Goal: Task Accomplishment & Management: Complete application form

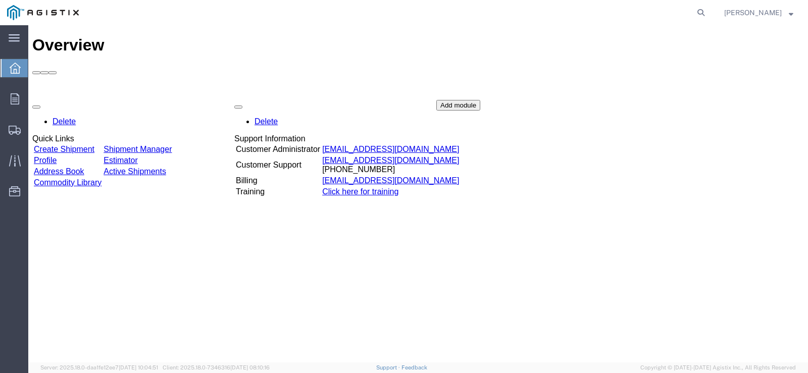
click at [82, 145] on link "Create Shipment" at bounding box center [64, 149] width 61 height 9
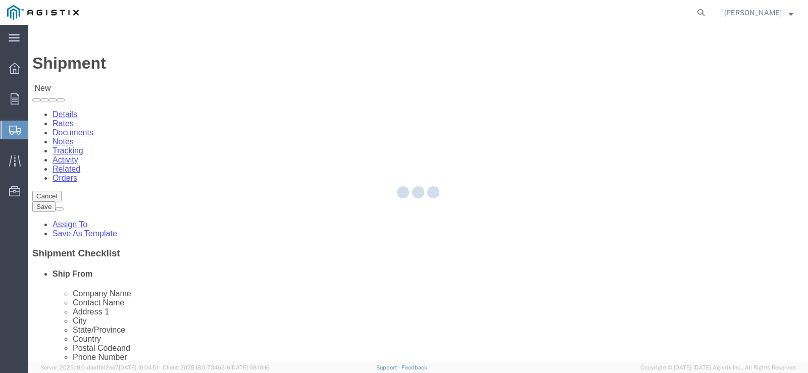
select select
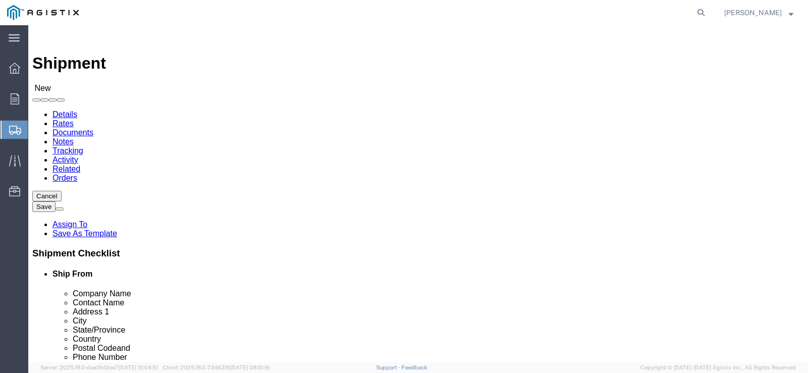
click select "Select American Transit Supply PG&E"
select select "9596"
click select "Select American Transit Supply PG&E"
select select "PURCHORD"
select select
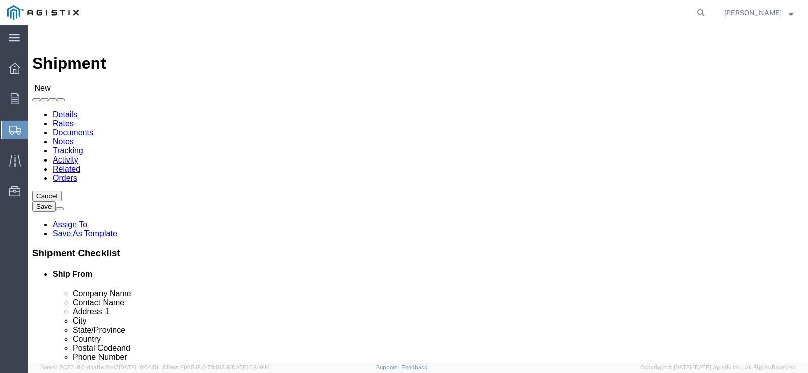
select select
click select "Select All Others [GEOGRAPHIC_DATA] [GEOGRAPHIC_DATA] [GEOGRAPHIC_DATA] [GEOGRA…"
select select "19745"
click select "Select All Others [GEOGRAPHIC_DATA] [GEOGRAPHIC_DATA] [GEOGRAPHIC_DATA] [GEOGRA…"
click span
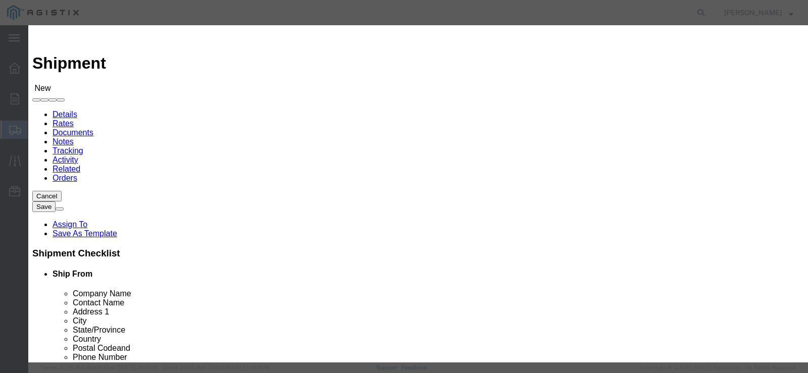
click select "Search by Address Book Name City Company Name Contact Name Country CustomerAlia…"
click button "Select"
select select
type input "American Transit Supply"
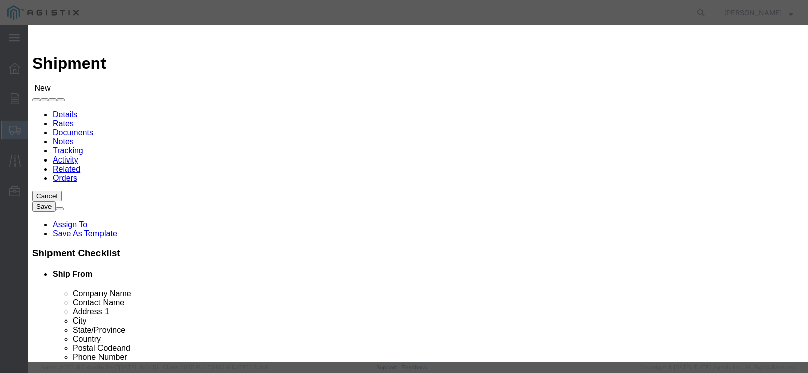
type input "[PERSON_NAME]"
type input "[STREET_ADDRESS]"
type input "HAYWARD"
type input "94545"
type input "5102936100"
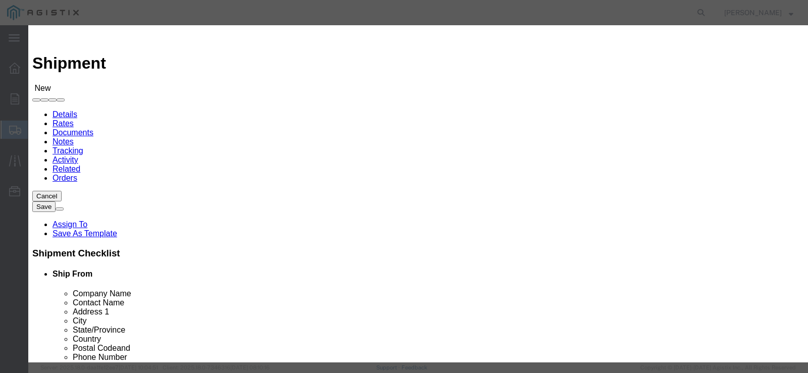
select select "CA"
click button "Close"
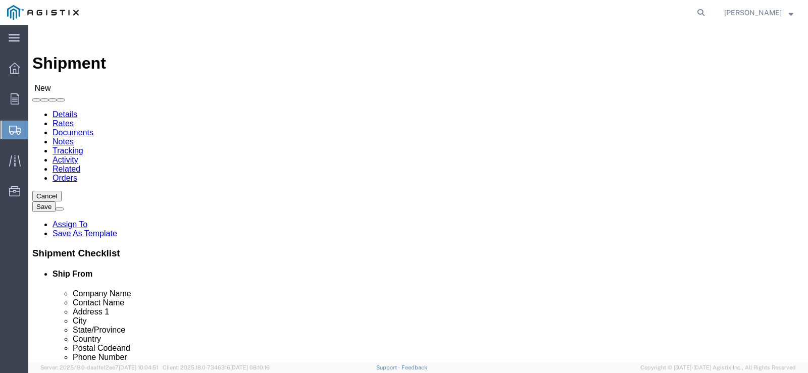
click span
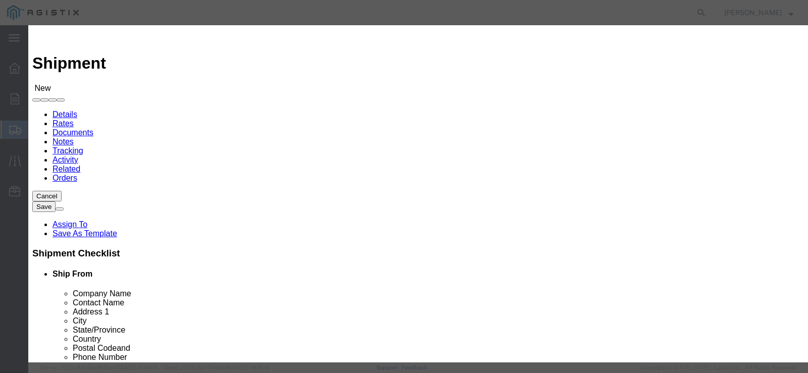
click select "Search by Address Book Name City Company Name Contact Name Country CustomerAlia…"
select select "zip"
click select "Search by Address Book Name City Company Name Contact Name Country CustomerAlia…"
click input "text"
type input "3"
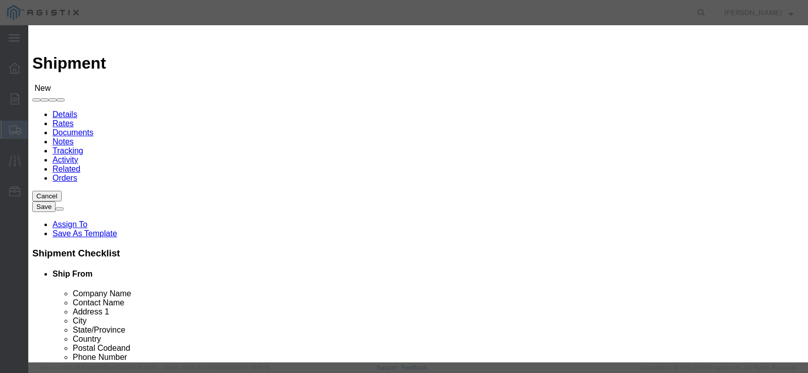
type input "3"
type input "93725"
click button "button"
click button "Select"
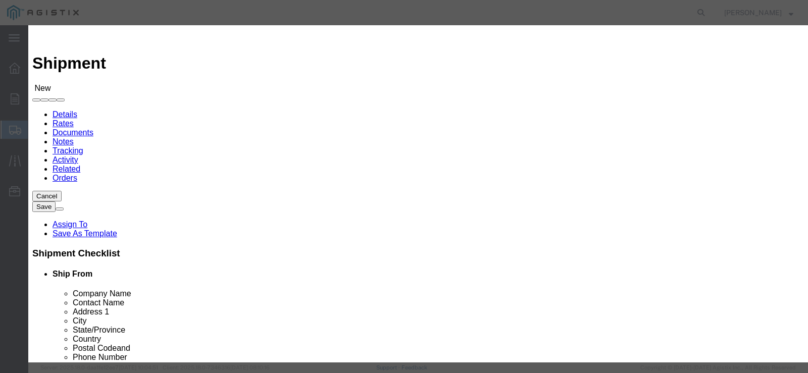
select select
type input "PG&E"
type input "Person in Charge"
type input "[STREET_ADDRESS]"
type input "[GEOGRAPHIC_DATA]"
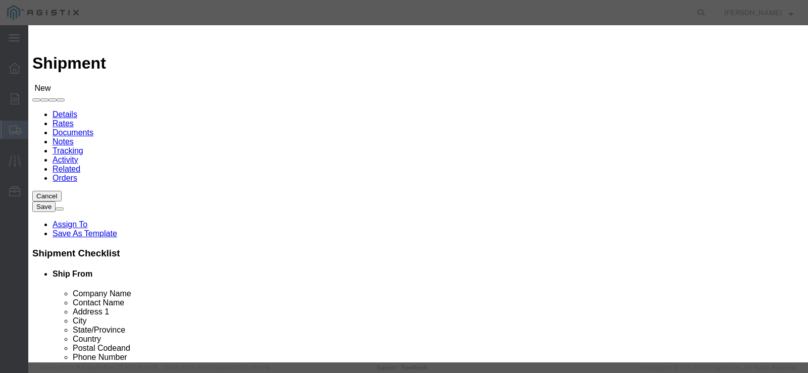
type input "93725-1098"
type input "[PHONE_NUMBER]"
select select "CA"
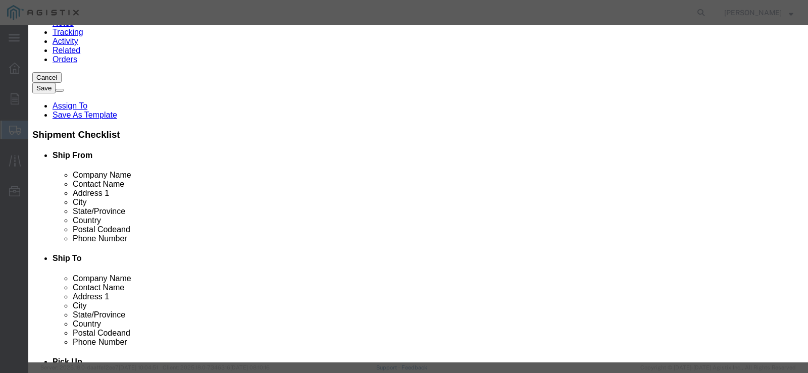
scroll to position [151, 0]
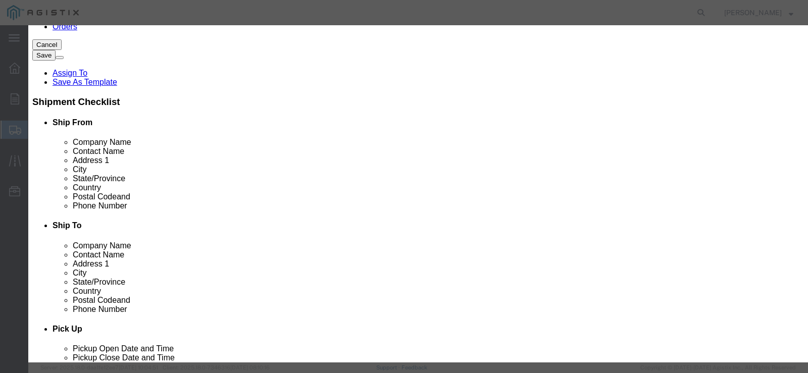
click button "Close"
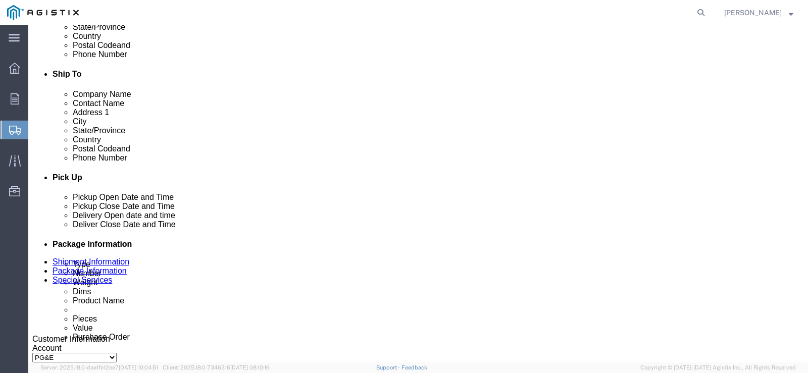
scroll to position [353, 0]
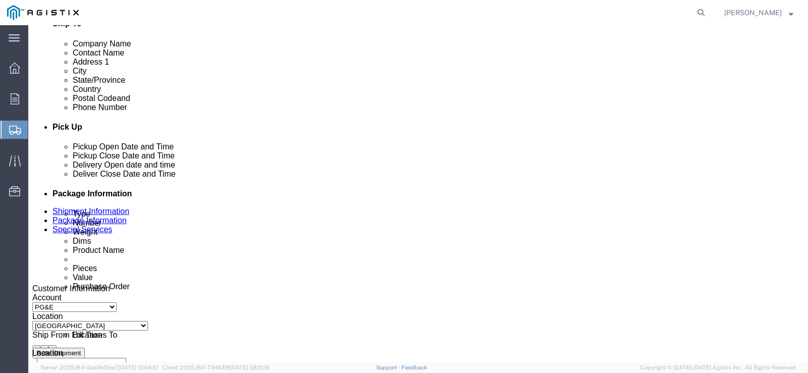
click div "[DATE] 4:00 PM"
click div "Please fix the following errors Customer Information Account Select American Tr…"
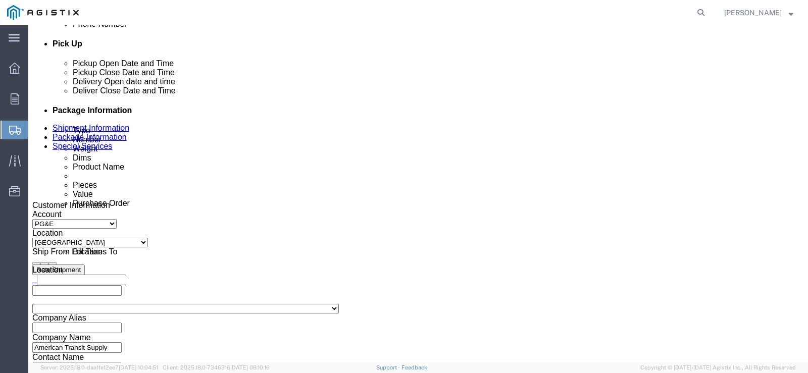
scroll to position [419, 0]
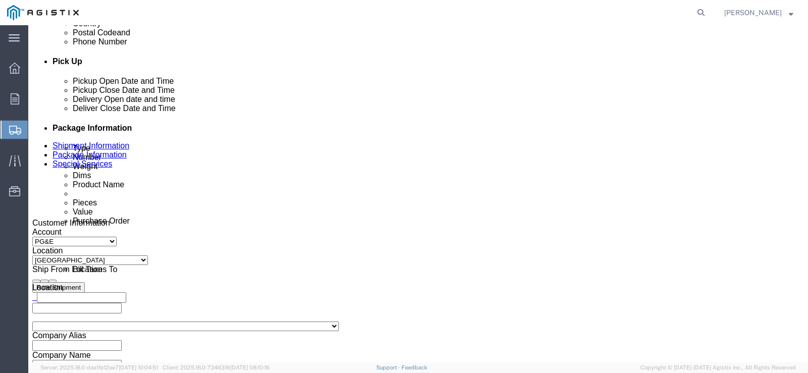
click icon
click div "[DATE] 4:00 PM"
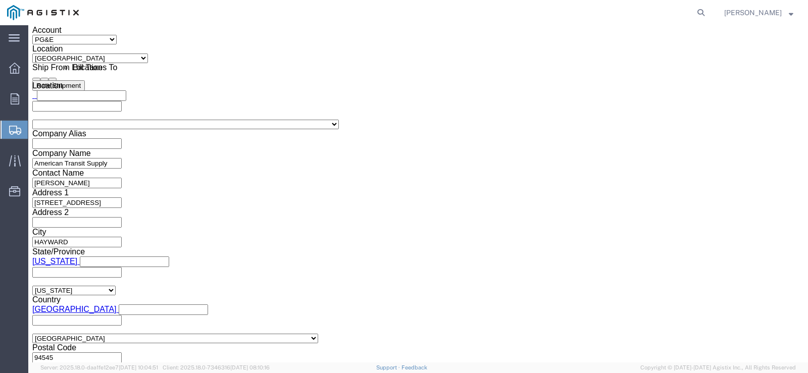
click input "4:00 PM"
type input "10:00 AM"
click button "Apply"
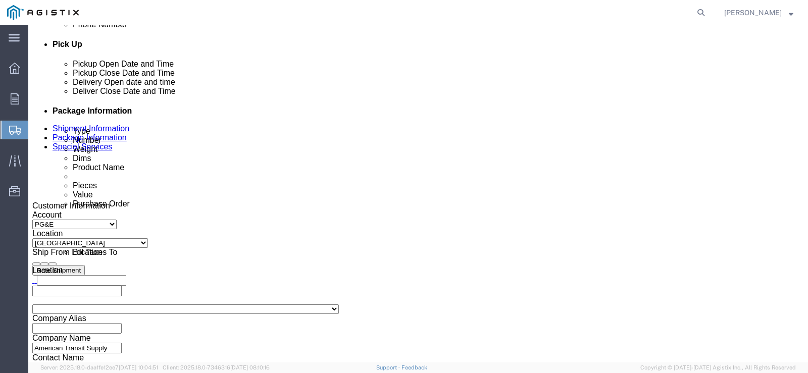
scroll to position [419, 0]
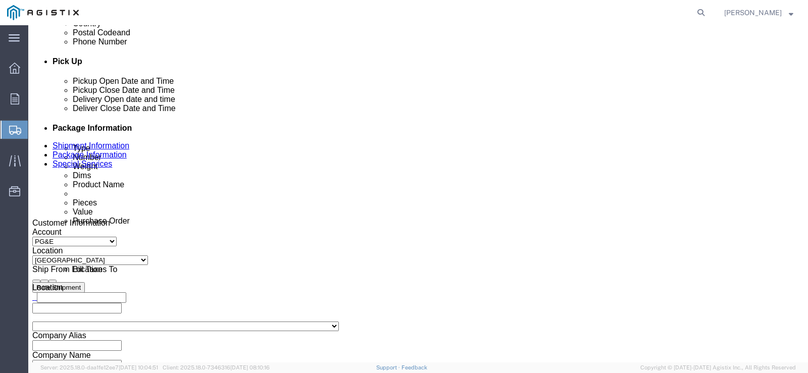
click icon
click div "[DATE] 11:00 AM"
click input "text"
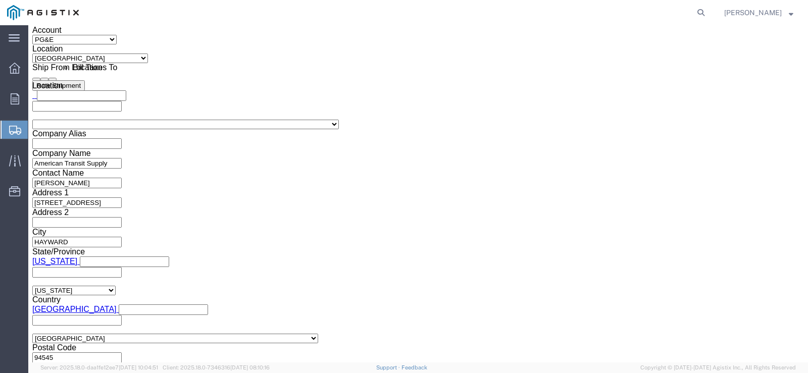
click td "4"
click div "Select Account Type Activity ID Airline Appointment Number ASN Batch Request # …"
type input "[DATE]"
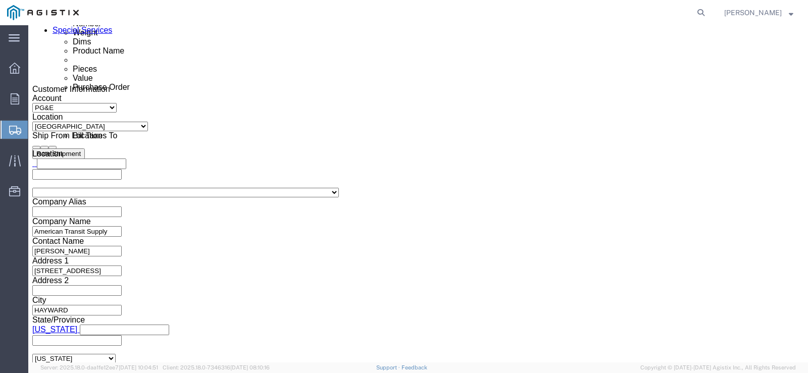
scroll to position [571, 0]
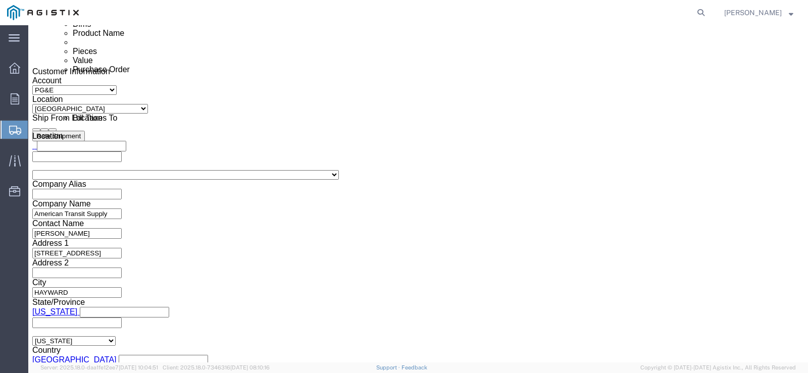
click input "[DATE]"
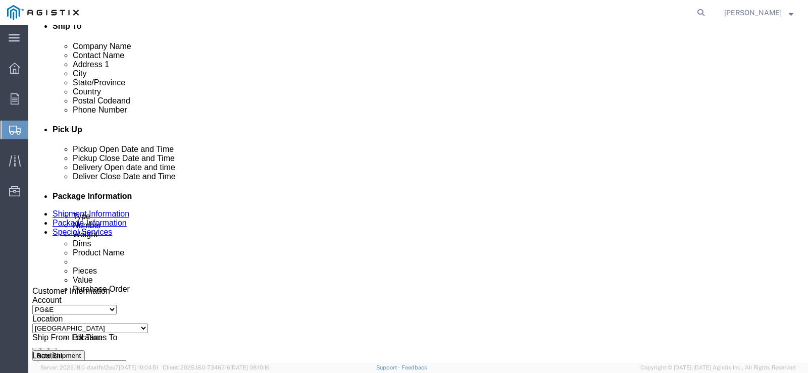
scroll to position [369, 0]
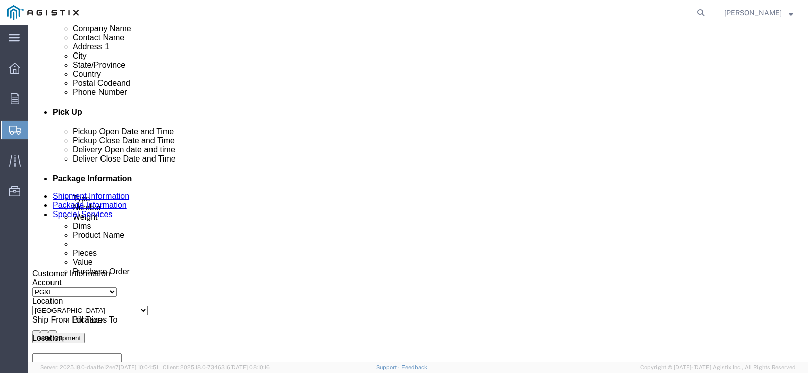
click div "[DATE] 11:00 AM"
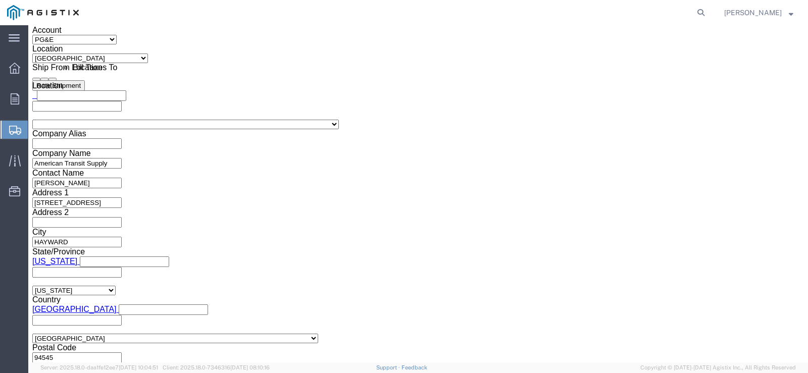
type input "1:00 PM"
click button "Apply"
click div "Leg 1 Mode Select Air Less than Truckload Multi-Leg Ocean Freight Rail Small Pa…"
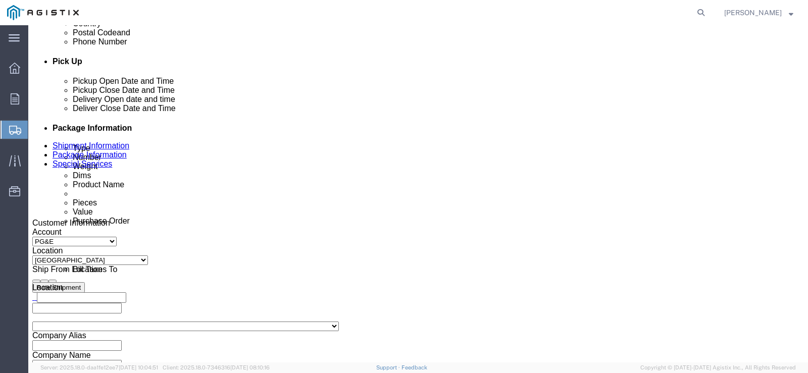
click icon
click div
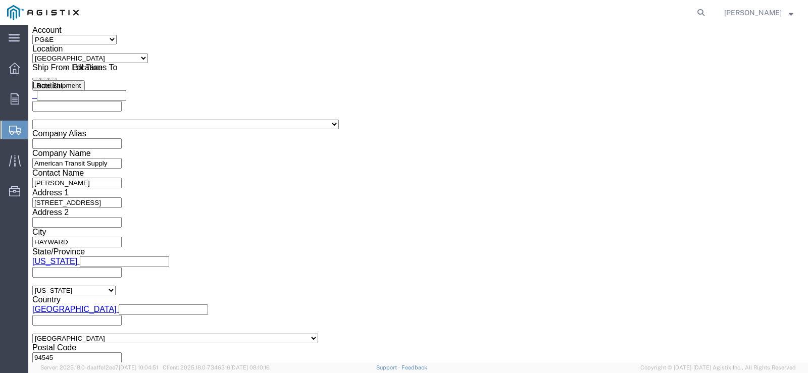
click input "2:00 PM"
type input "8:30 AM"
click button "Apply"
click div "Leg 1 Mode Select Air Less than Truckload Multi-Leg Ocean Freight Rail Small Pa…"
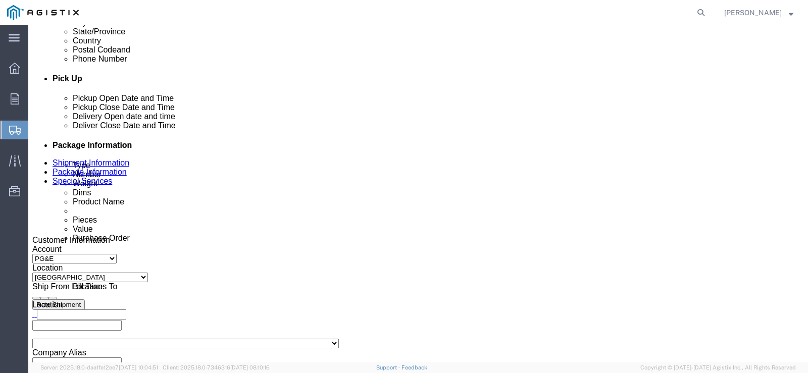
scroll to position [369, 0]
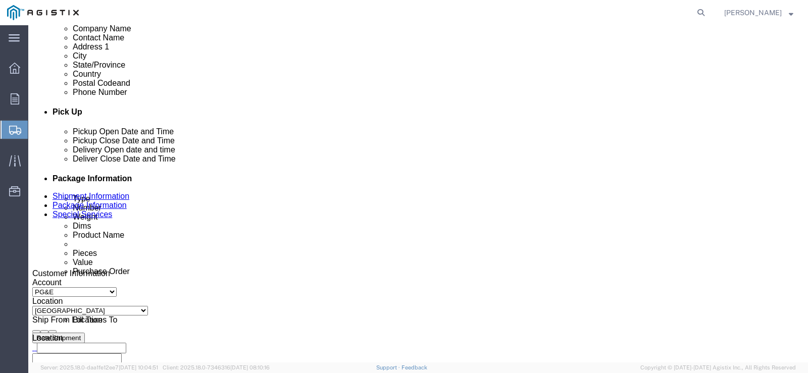
click icon
click div
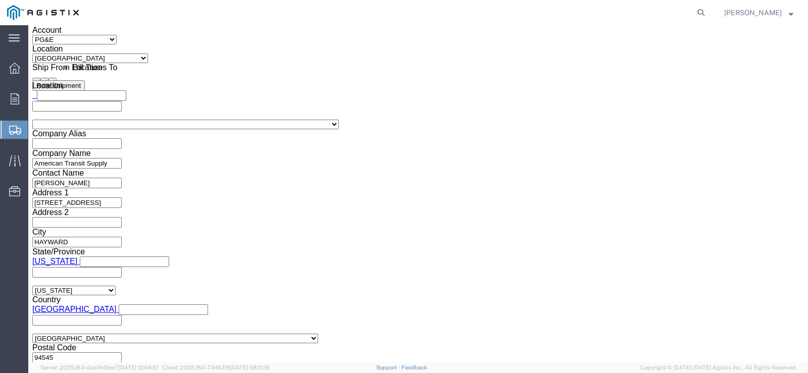
type input "3:30 PM"
click button "Apply"
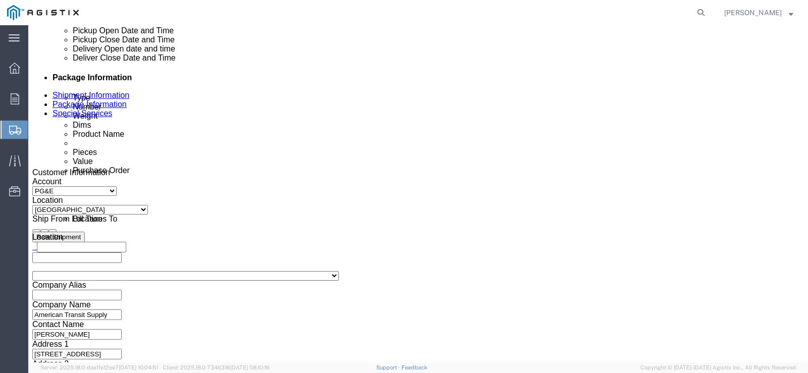
scroll to position [520, 0]
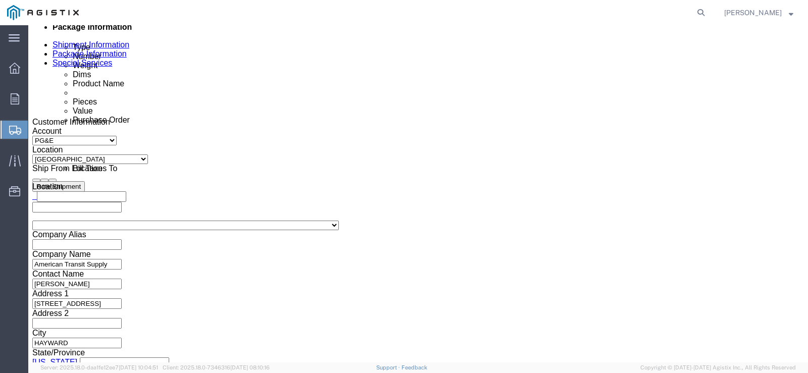
click input "text"
type input "3501419013"
click button "Rate Shipment"
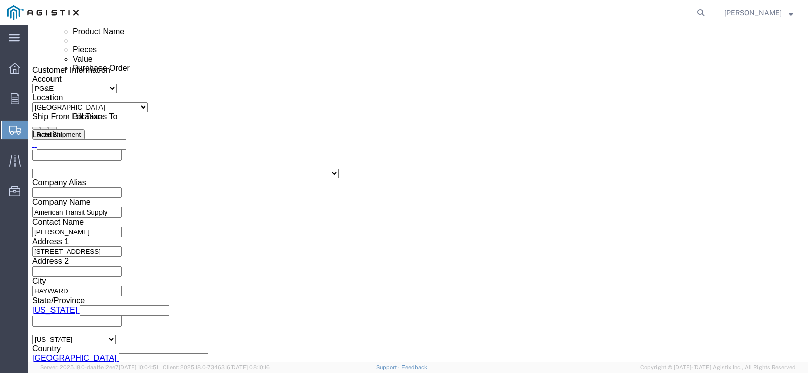
scroll to position [621, 0]
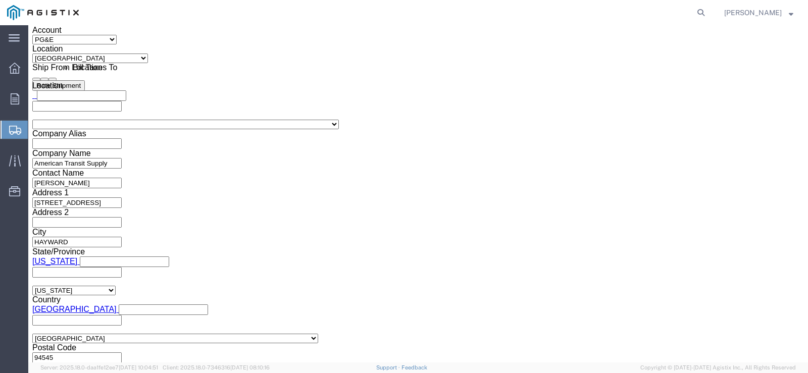
click button "Continue"
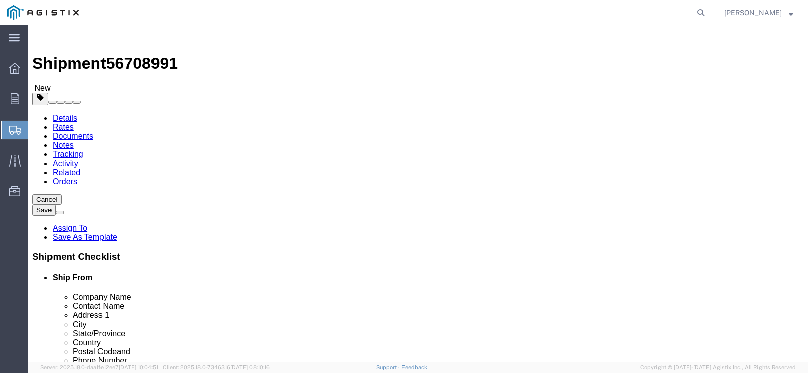
click select "Select Bulk Bundle(s) Cardboard Box(es) Carton(s) Crate(s) Drum(s) (Fiberboard)…"
select select "NKCR"
click select "Select Bulk Bundle(s) Cardboard Box(es) Carton(s) Crate(s) Drum(s) (Fiberboard)…"
click div "Package Type Select Bulk Bundle(s) Cardboard Box(es) Carton(s) Crate(s) Drum(s)…"
click input "1"
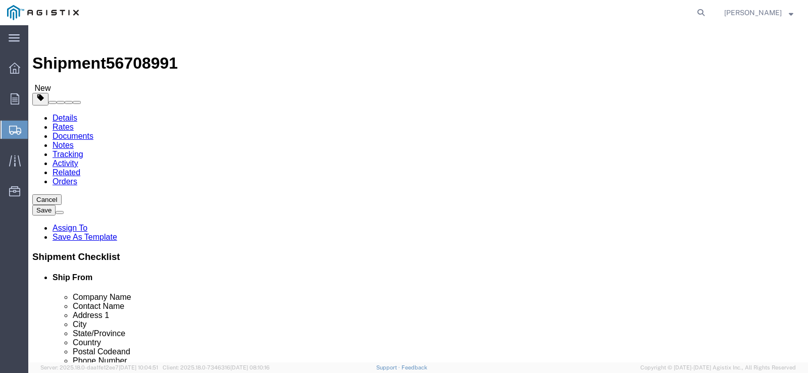
click input "1"
type input "3"
click input "text"
type input "40"
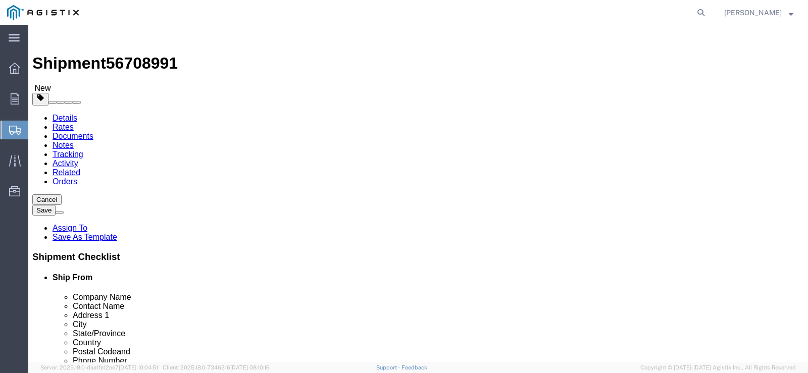
type input "6"
type input "36"
type input "32"
click input "0.00"
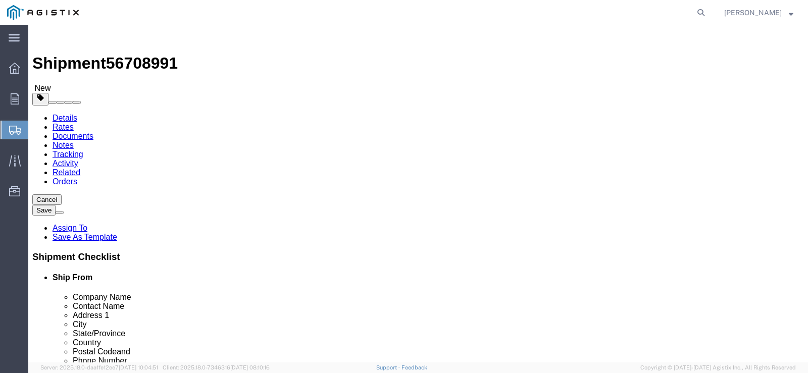
type input "2160"
click link "Add Content"
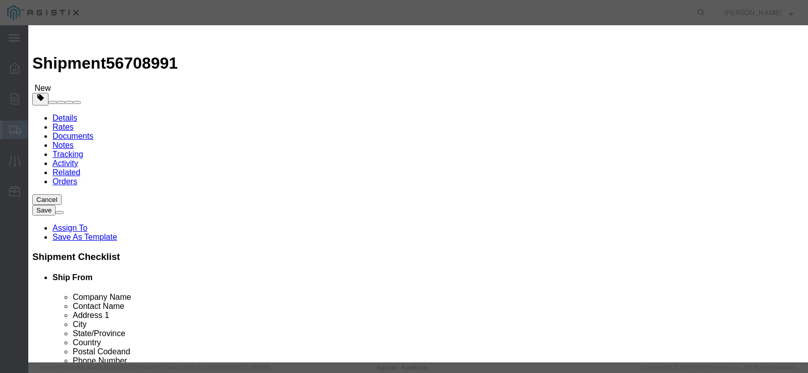
click input "text"
type input "561283"
click input "0"
type input "270"
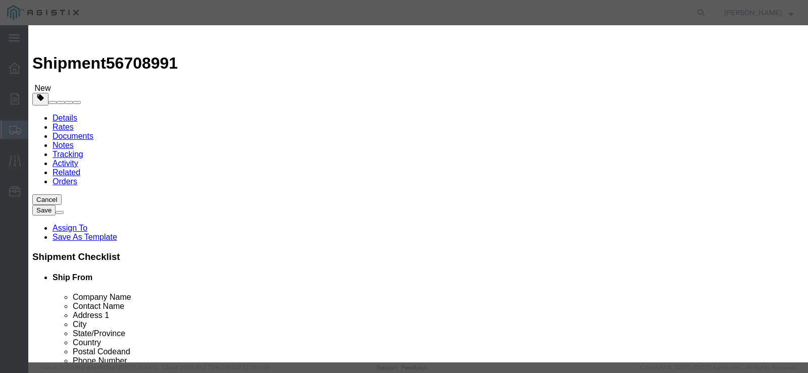
click input "text"
type input "7716.60"
click select "Select 50 55 60 65 70 85 92.5 100 125 175 250 300 400"
select select "65"
click select "Select 50 55 60 65 70 85 92.5 100 125 175 250 300 400"
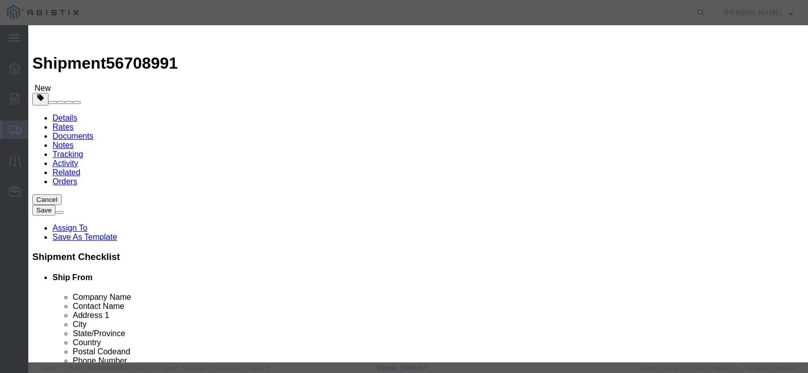
click button "Save & Close"
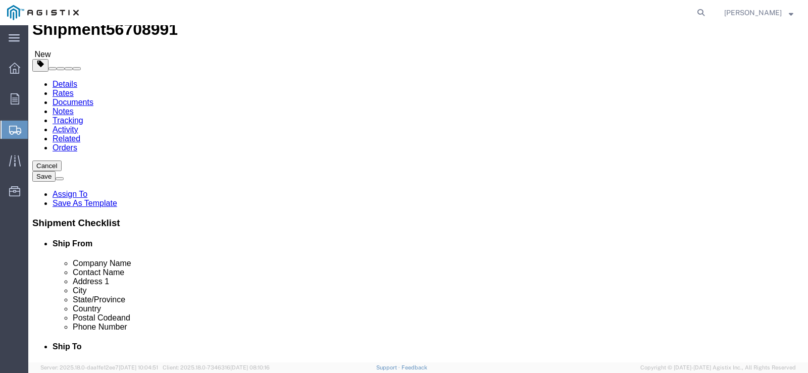
scroll to position [50, 0]
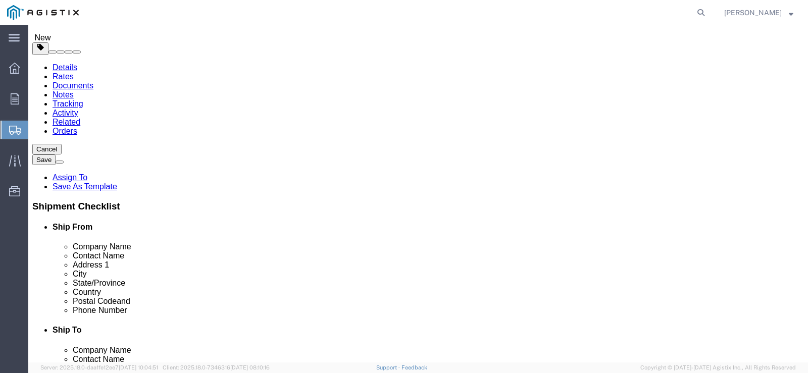
click link "Add Package"
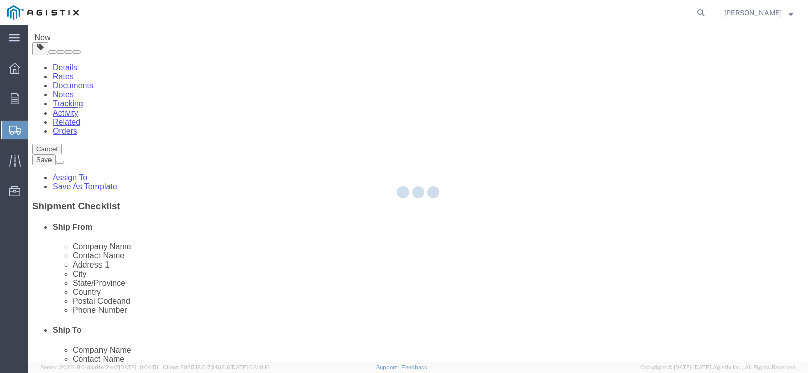
select select "NKCR"
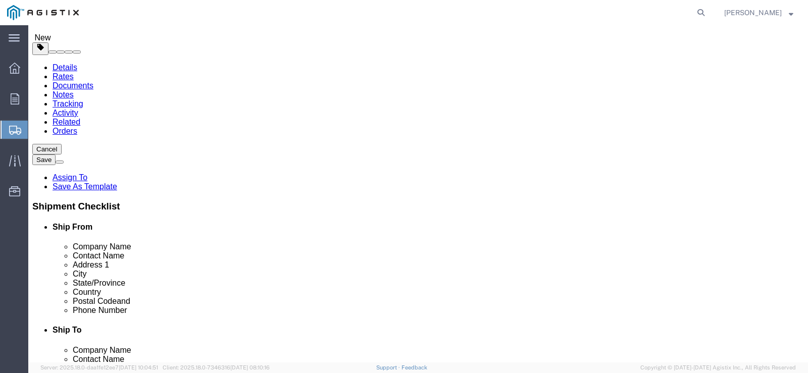
drag, startPoint x: 419, startPoint y: 144, endPoint x: 414, endPoint y: 148, distance: 6.4
click select "Select Bulk Bundle(s) Cardboard Box(es) Carton(s) Crate(s) Drum(s) (Fiberboard)…"
select select "NKCR"
click select "Select Bulk Bundle(s) Cardboard Box(es) Carton(s) Crate(s) Drum(s) (Fiberboard)…"
click div "Package Type Select Bulk Bundle(s) Cardboard Box(es) Carton(s) Crate(s) Drum(s)…"
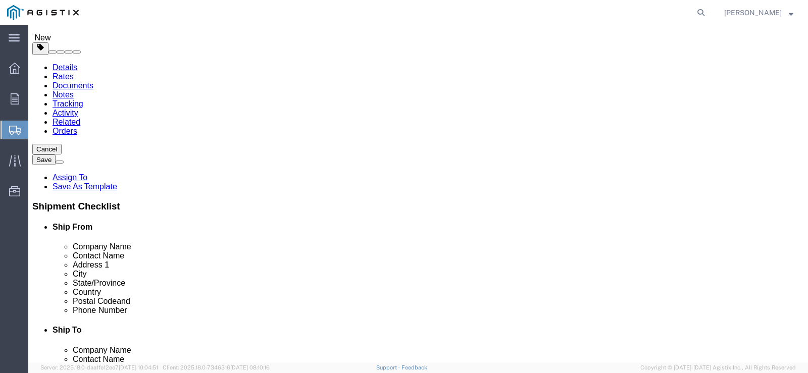
click input "text"
type input "40"
type input "6"
type input "36"
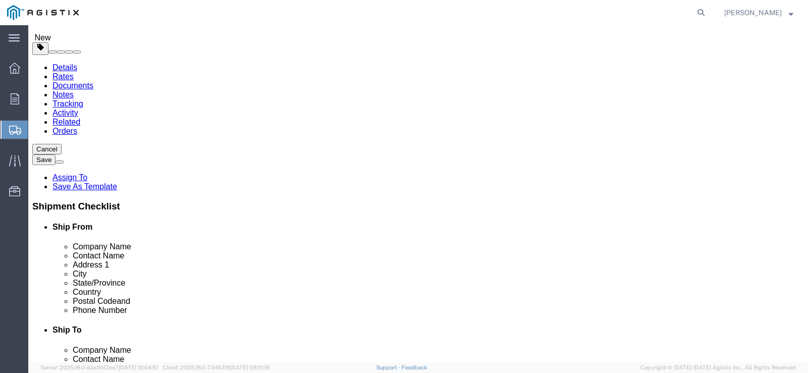
type input "17"
click input "0.00"
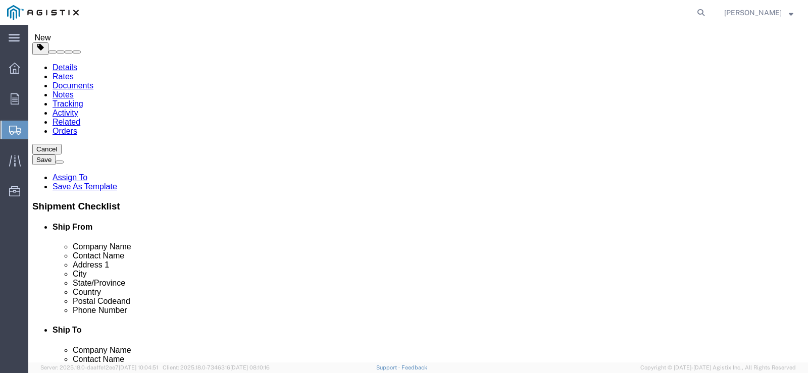
type input "240"
click link "Add Content"
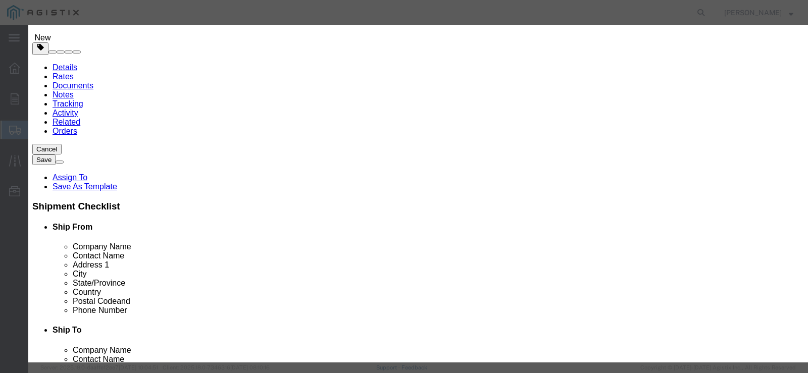
click input "text"
type input "561283"
click td "Name: SHEET SLIP XFMR BOX 3/8"X36"X40" PLYWOOD"
select select
select select "USD"
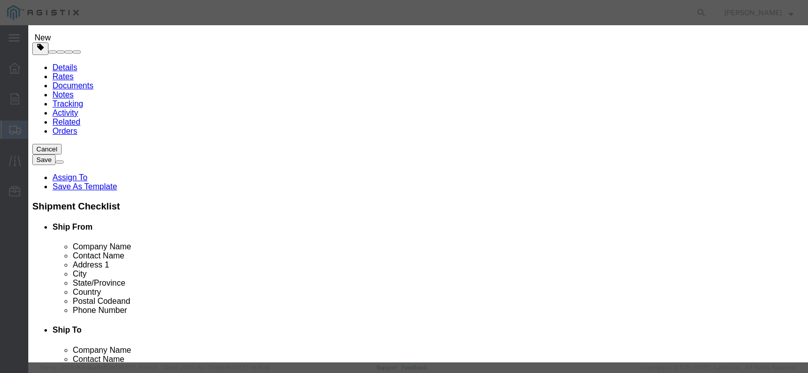
type input "SHEET SLIP XFMR BOX 3/8"X36"X40" PLYWOOD"
type input "M561283"
type input "SHEET SLIP XFMR BOX 3/8"X36"X40" PLYWOOD"
click input "text"
click div "Product Name SHEET SLIP XFMR BOX 3/8"X36"X40" PLYWOOD 561283 Pieces Select Bag …"
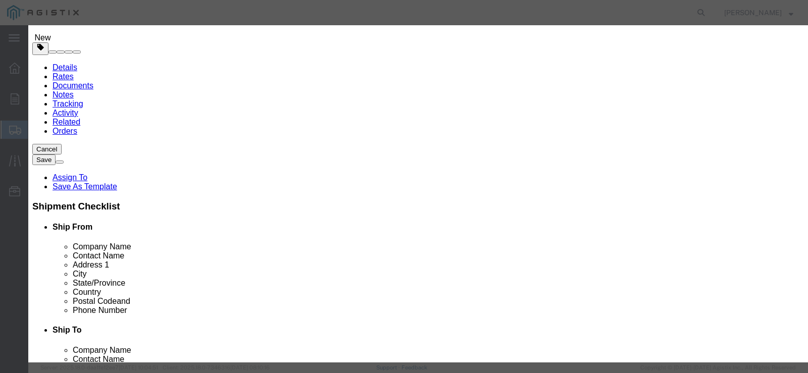
click input "SHEET SLIP XFMR BOX 3/8"X36"X40" PLYWOOD"
click div "Product Name SHEET SLIP XFMR BOX 3/8"X36"X40" PLYWOOD 561283 Pieces Select Bag …"
click input "text"
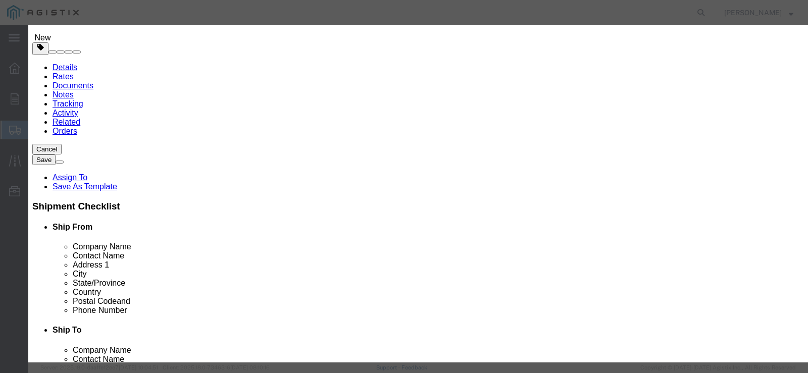
type input "30"
click select "Select Bag Barrels 100Board Feet Bottle Box Blister Pack Carats Can Capsule Car…"
select select "EA"
click select "Select Bag Barrels 100Board Feet Bottle Box Blister Pack Carats Can Capsule Car…"
click input "text"
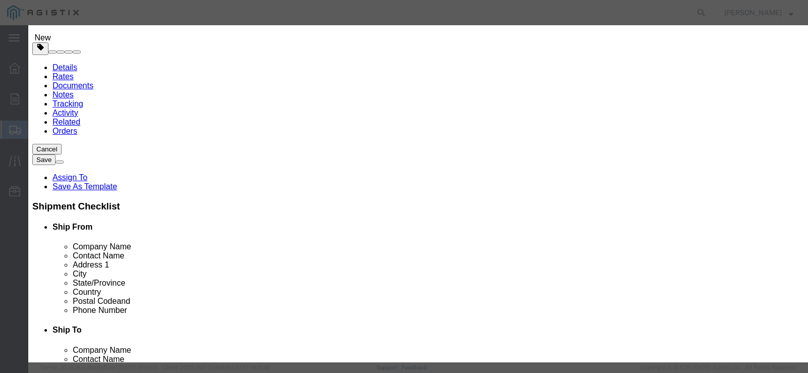
click input "text"
type input "857.40"
click select "Select 50 55 60 65 70 85 92.5 100 125 175 250 300 400"
select select "65"
click select "Select 50 55 60 65 70 85 92.5 100 125 175 250 300 400"
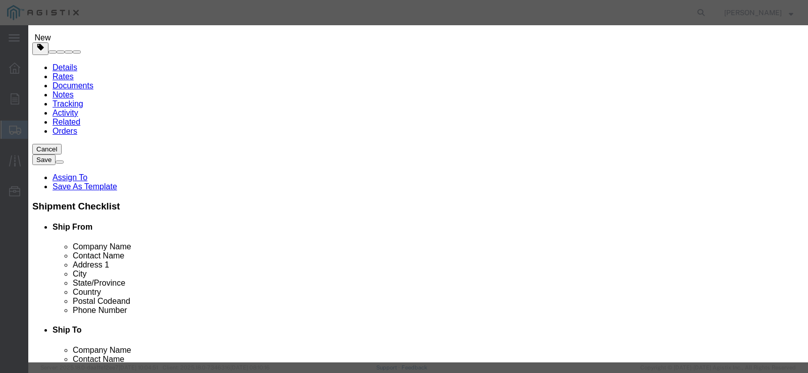
click button "Save & Close"
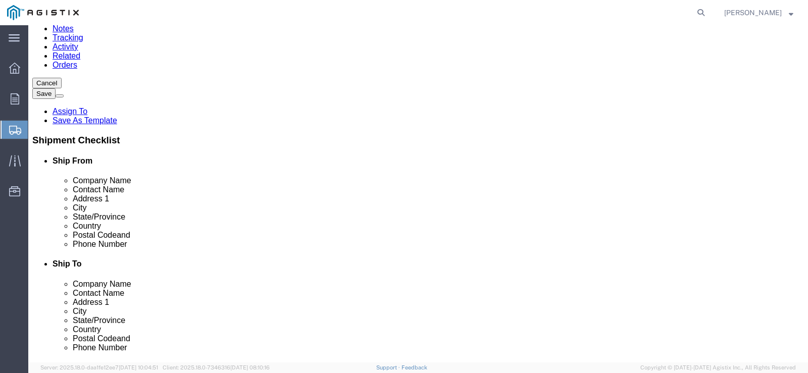
scroll to position [151, 0]
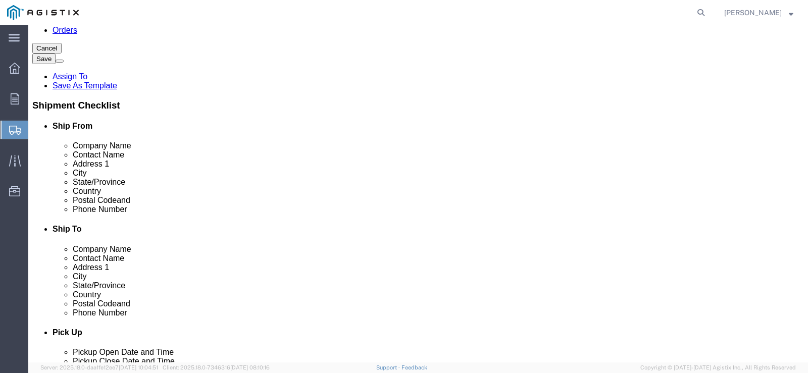
click button "Rate Shipment"
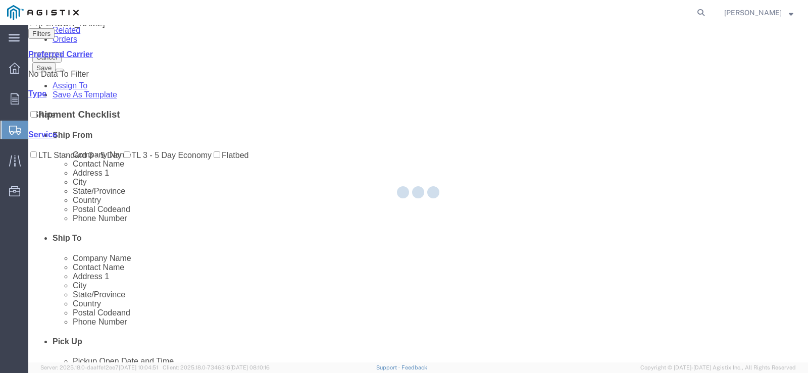
scroll to position [0, 0]
